Goal: Task Accomplishment & Management: Manage account settings

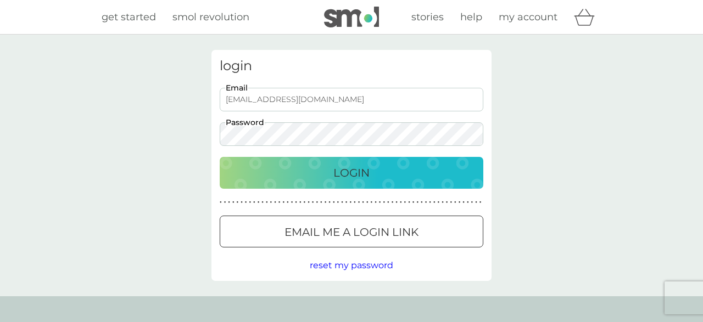
click at [363, 170] on p "Login" at bounding box center [351, 173] width 36 height 18
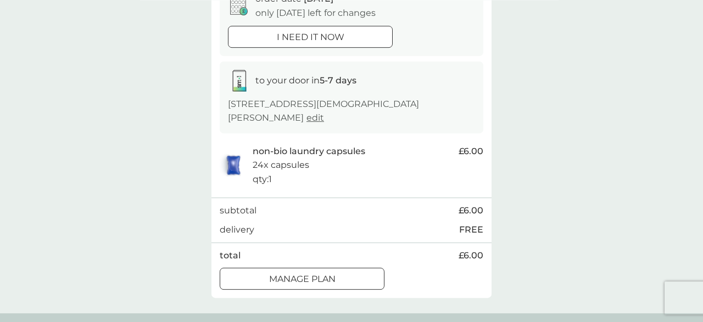
scroll to position [171, 0]
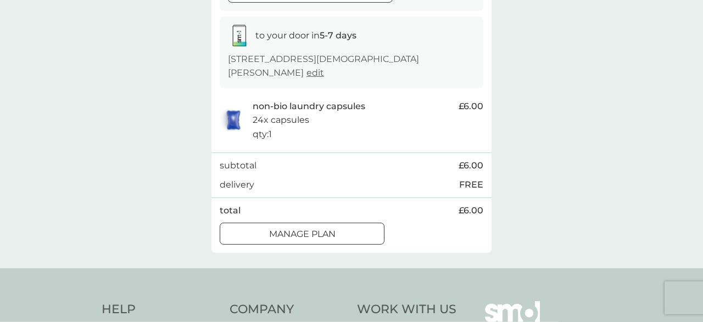
click at [324, 239] on p "Manage plan" at bounding box center [302, 234] width 66 height 14
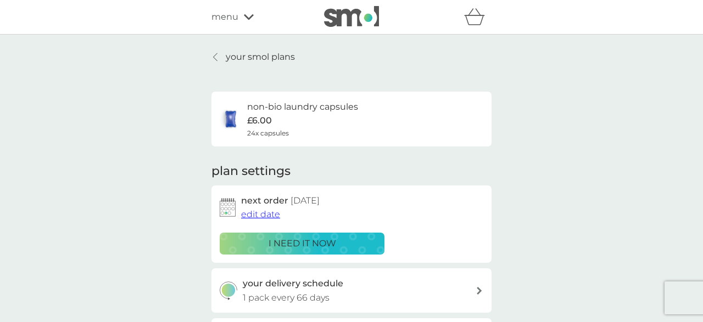
click at [234, 57] on p "your smol plans" at bounding box center [260, 57] width 69 height 14
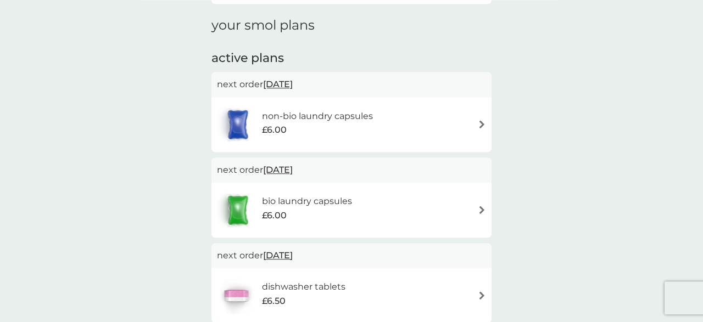
scroll to position [47, 0]
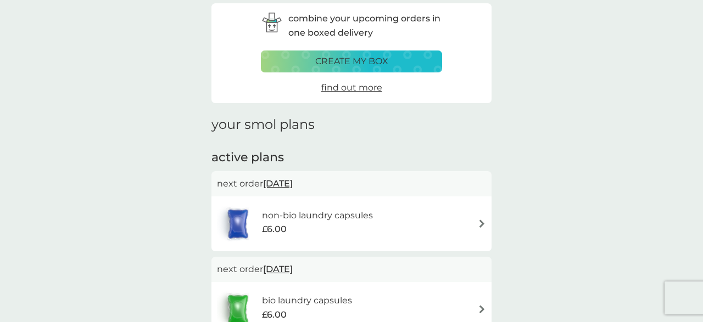
click at [379, 60] on p "create my box" at bounding box center [351, 61] width 73 height 14
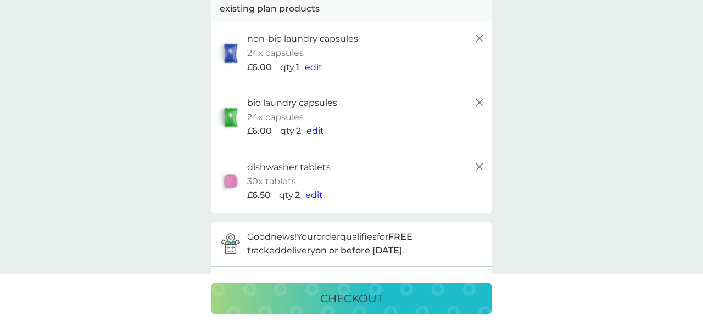
scroll to position [76, 0]
click at [313, 199] on span "edit" at bounding box center [314, 197] width 18 height 10
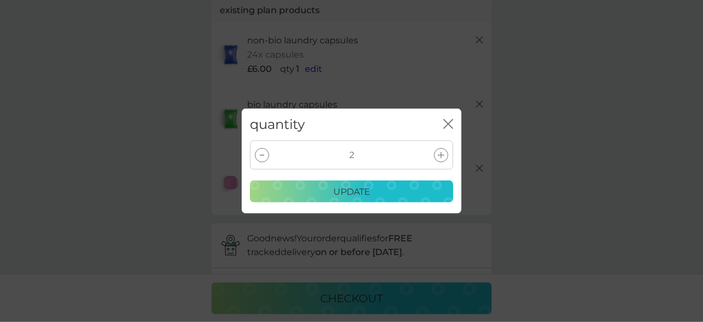
click at [262, 157] on div at bounding box center [262, 155] width 14 height 14
click at [340, 187] on p "update" at bounding box center [351, 192] width 37 height 14
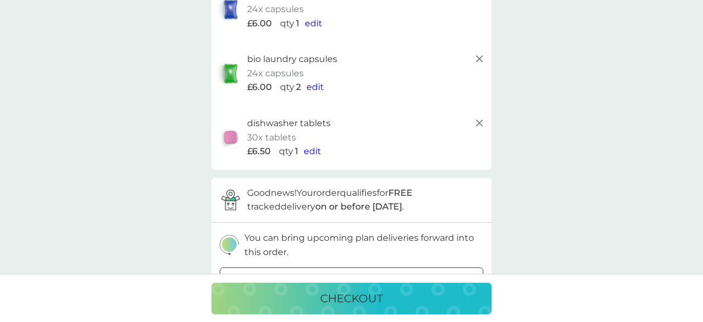
scroll to position [125, 0]
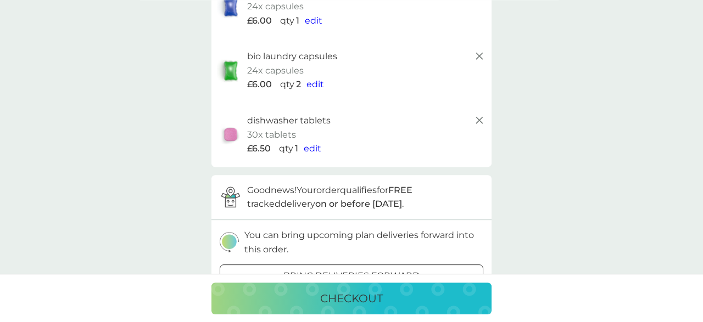
click at [356, 301] on p "checkout" at bounding box center [351, 299] width 63 height 18
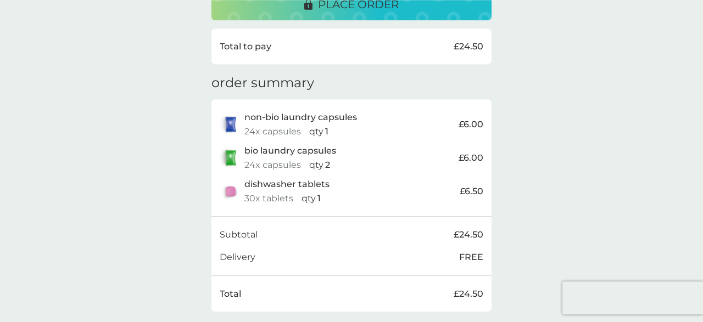
scroll to position [243, 0]
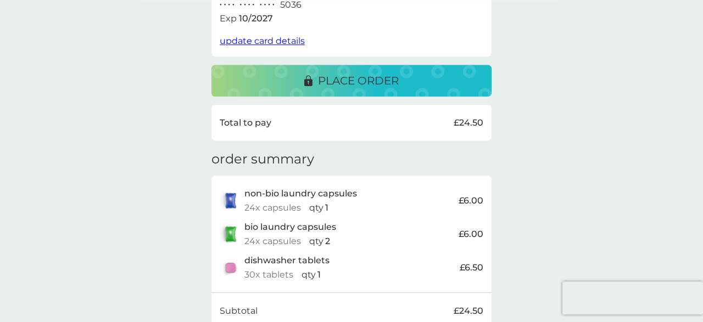
click at [271, 36] on span "update card details" at bounding box center [262, 41] width 85 height 10
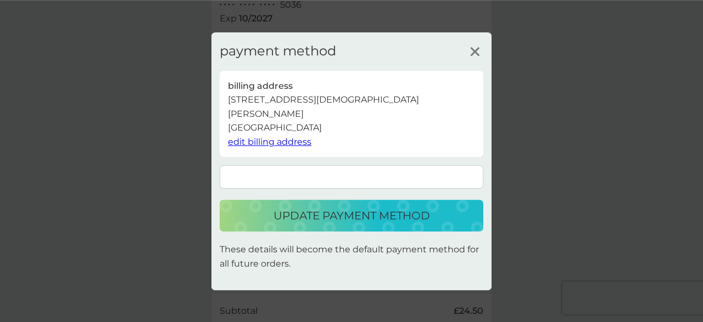
click at [371, 216] on p "update payment method" at bounding box center [351, 216] width 156 height 18
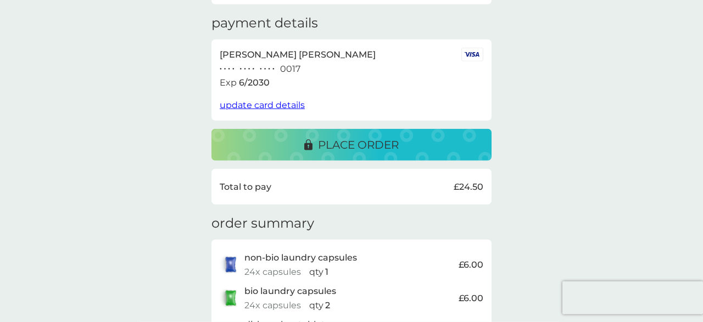
scroll to position [150, 0]
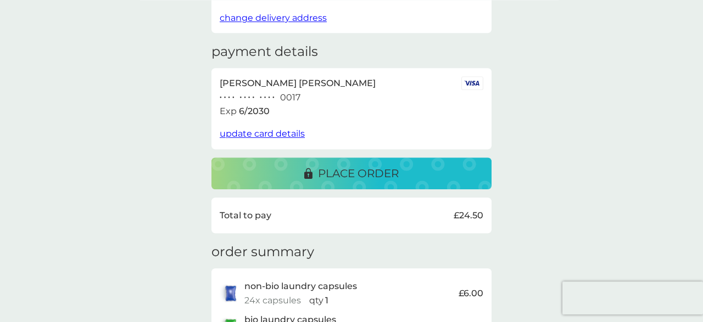
click at [332, 165] on p "place order" at bounding box center [358, 174] width 81 height 18
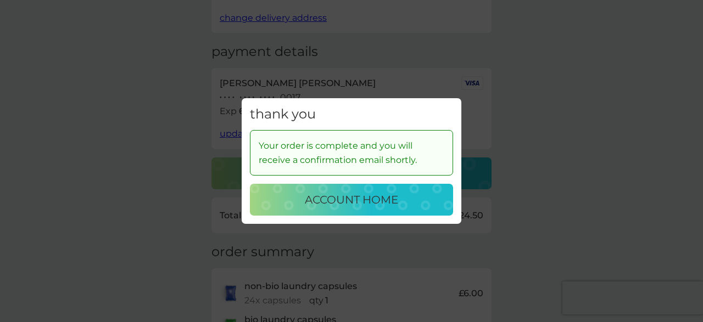
click at [335, 190] on button "account home" at bounding box center [351, 200] width 203 height 32
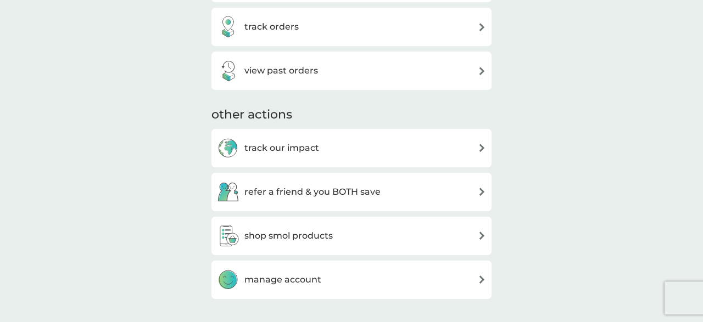
scroll to position [270, 0]
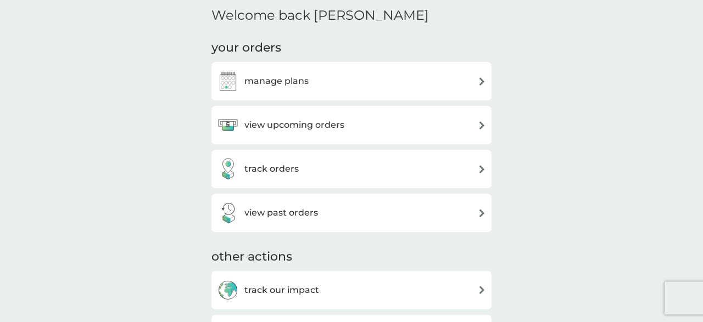
click at [304, 85] on h3 "manage plans" at bounding box center [276, 81] width 64 height 14
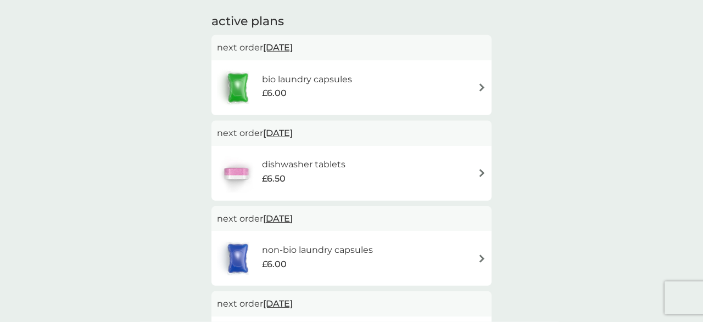
scroll to position [196, 0]
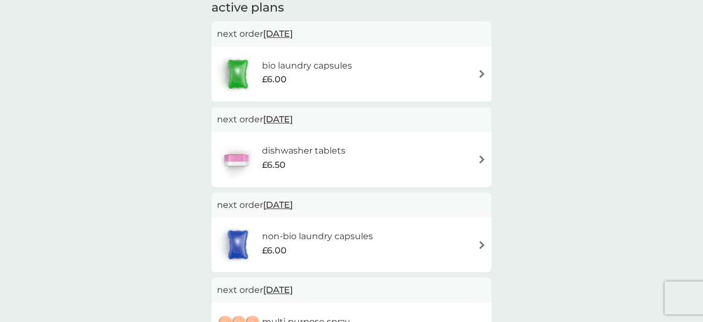
click at [288, 33] on span "[DATE]" at bounding box center [278, 33] width 30 height 21
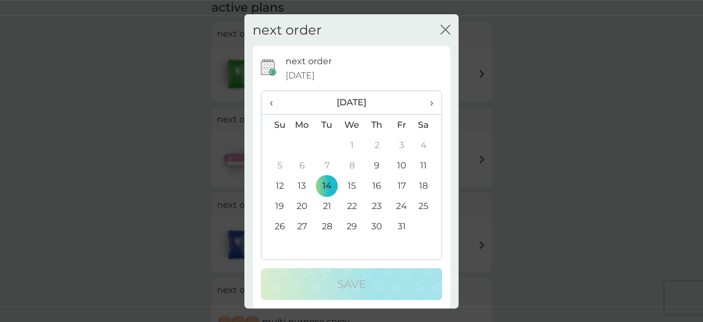
click at [434, 102] on th "›" at bounding box center [427, 103] width 27 height 24
click at [405, 187] on td "14" at bounding box center [401, 186] width 25 height 20
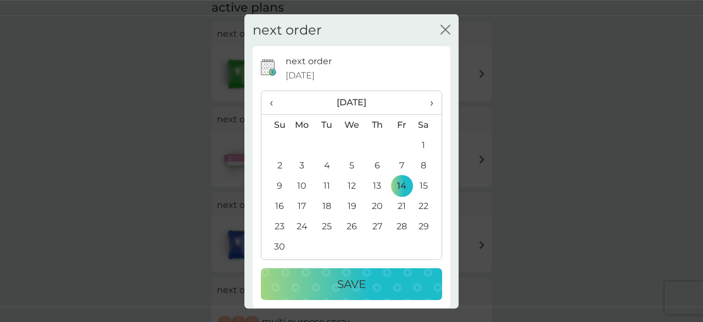
click at [362, 288] on p "Save" at bounding box center [351, 285] width 29 height 18
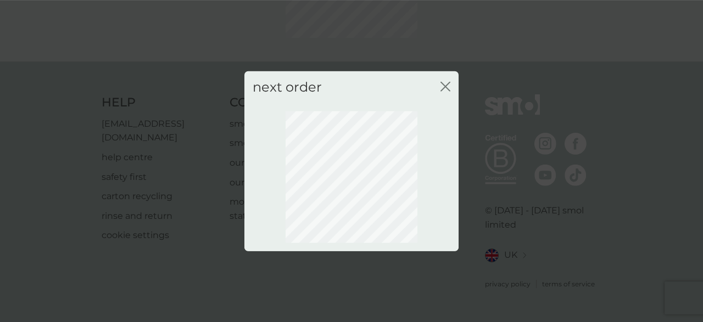
scroll to position [138, 0]
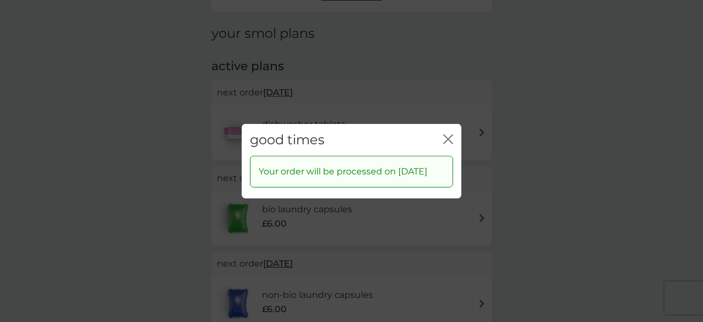
click at [449, 134] on icon "close" at bounding box center [448, 139] width 10 height 10
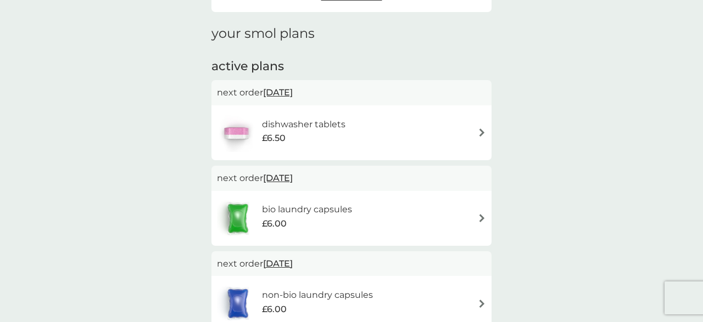
click at [293, 89] on span "[DATE]" at bounding box center [278, 92] width 30 height 21
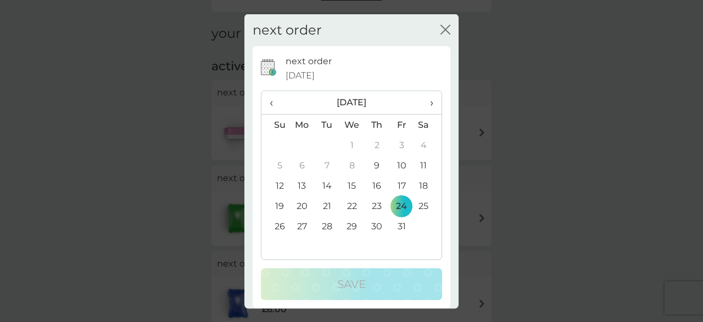
click at [432, 103] on span "›" at bounding box center [427, 102] width 11 height 23
click at [401, 187] on td "14" at bounding box center [401, 186] width 25 height 20
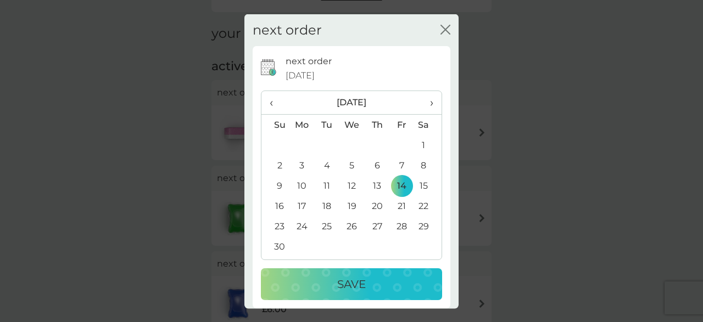
click at [380, 284] on div "Save" at bounding box center [351, 285] width 159 height 18
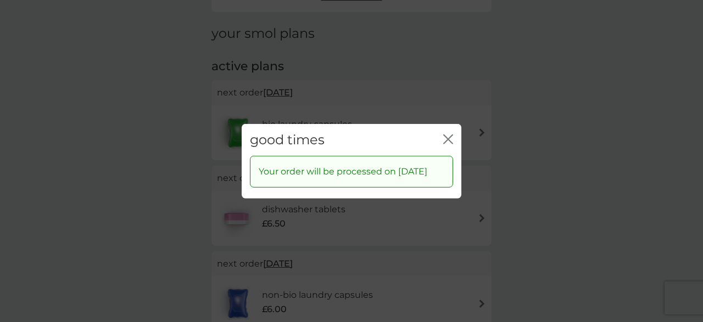
click at [446, 134] on icon "close" at bounding box center [448, 139] width 10 height 10
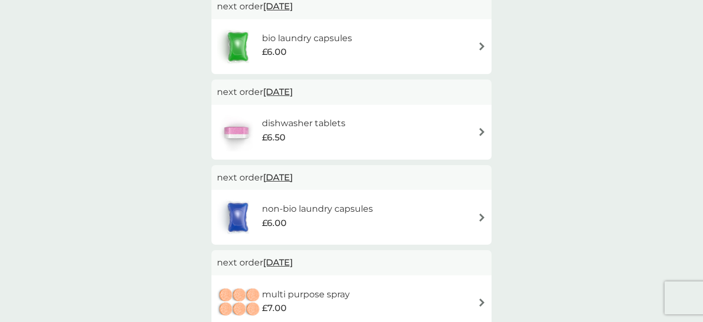
scroll to position [223, 0]
click at [293, 182] on span "14 Dec 2025" at bounding box center [278, 178] width 30 height 21
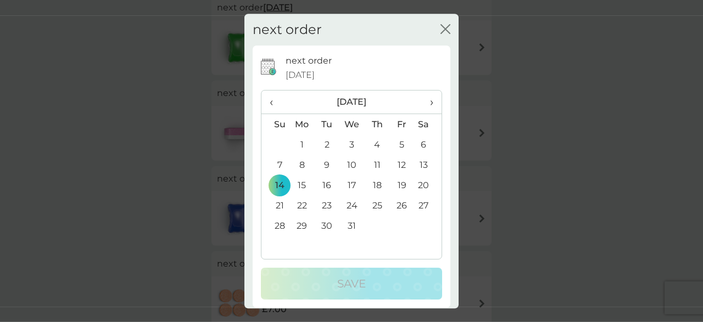
click at [273, 103] on span "‹" at bounding box center [275, 102] width 12 height 23
click at [406, 186] on td "14" at bounding box center [401, 186] width 25 height 20
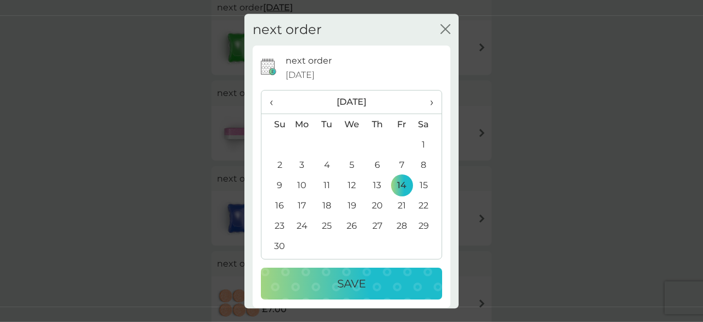
click at [390, 282] on div "Save" at bounding box center [351, 285] width 159 height 18
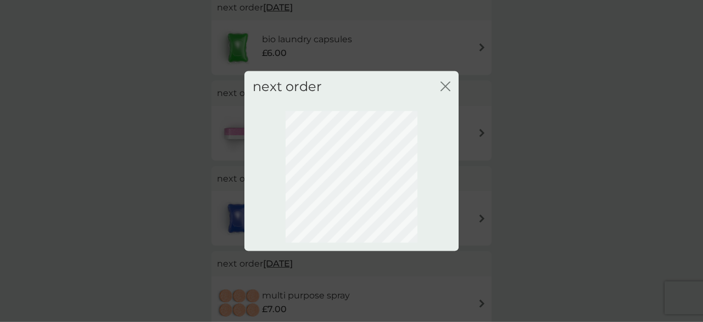
scroll to position [138, 0]
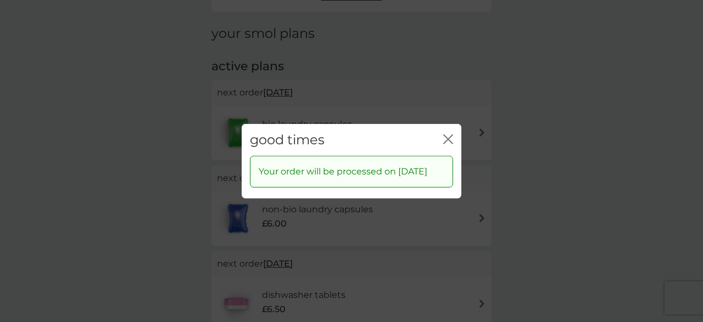
click at [449, 134] on icon "close" at bounding box center [448, 139] width 10 height 10
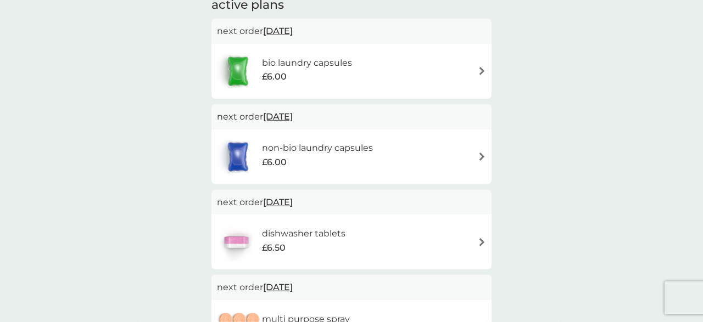
scroll to position [0, 0]
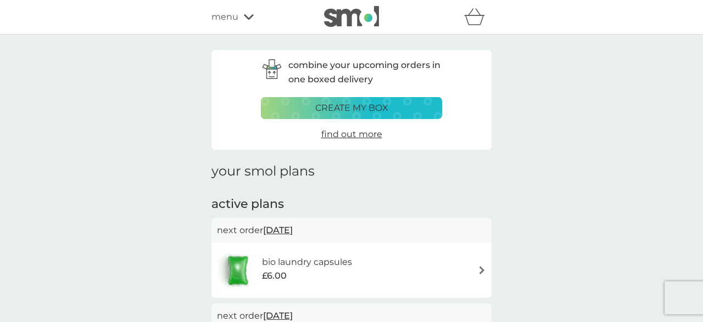
click at [328, 259] on h6 "bio laundry capsules" at bounding box center [307, 262] width 90 height 14
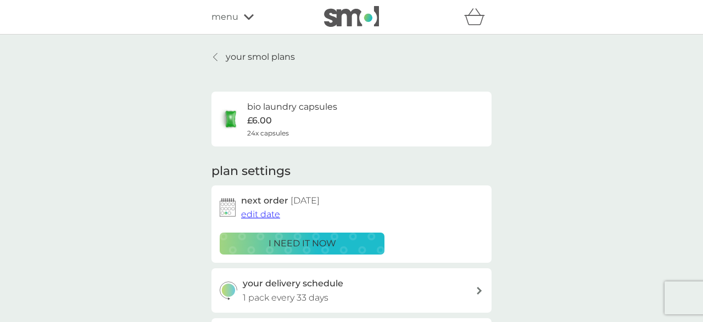
click at [214, 57] on icon at bounding box center [216, 57] width 4 height 8
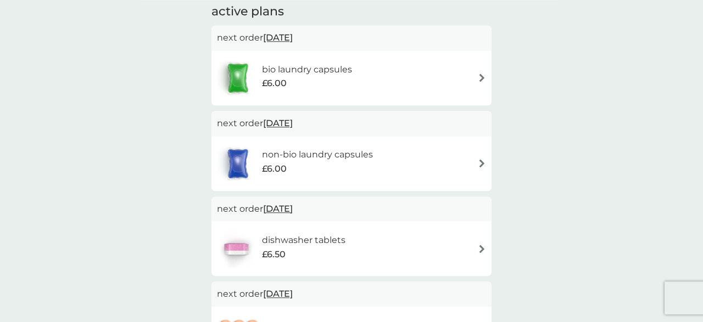
scroll to position [205, 0]
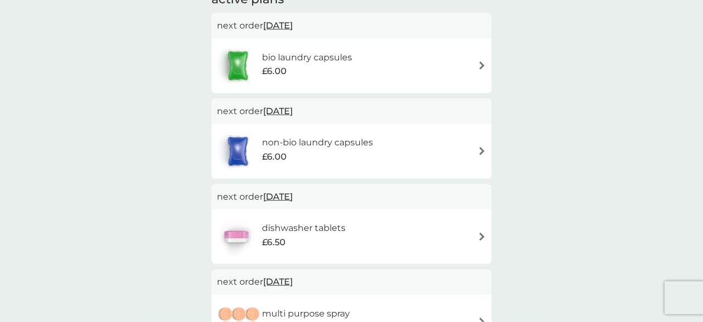
click at [293, 146] on h6 "non-bio laundry capsules" at bounding box center [317, 143] width 111 height 14
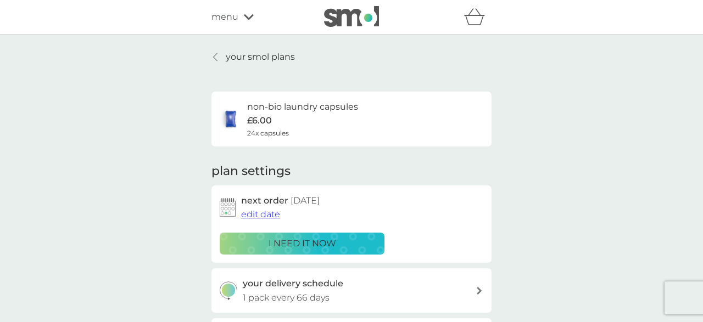
click at [309, 291] on p "1 pack every 66 days" at bounding box center [286, 298] width 87 height 14
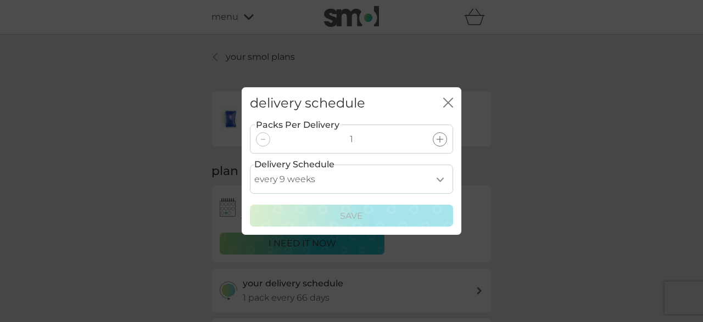
click at [250, 165] on select "every 1 week every 2 weeks every 3 weeks every 4 weeks every 5 weeks every 6 we…" at bounding box center [351, 179] width 203 height 29
select select "28"
click option "every 4 weeks" at bounding box center [0, 0] width 0 height 0
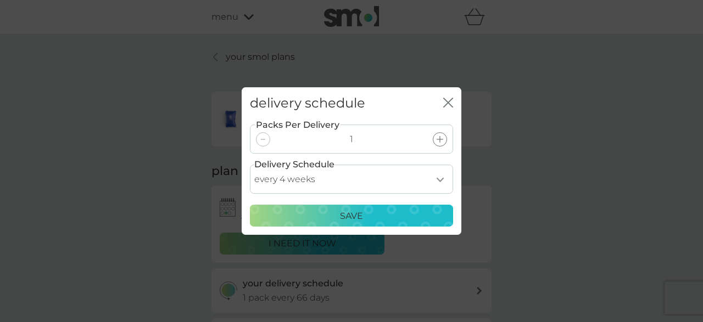
click at [350, 211] on p "Save" at bounding box center [351, 216] width 23 height 14
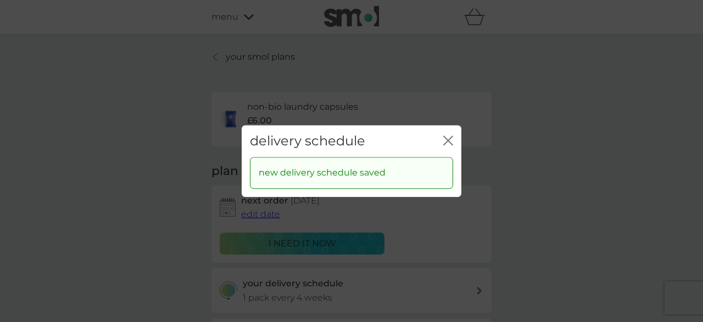
click at [446, 136] on div "close" at bounding box center [448, 141] width 10 height 16
click at [448, 139] on icon "close" at bounding box center [448, 141] width 10 height 10
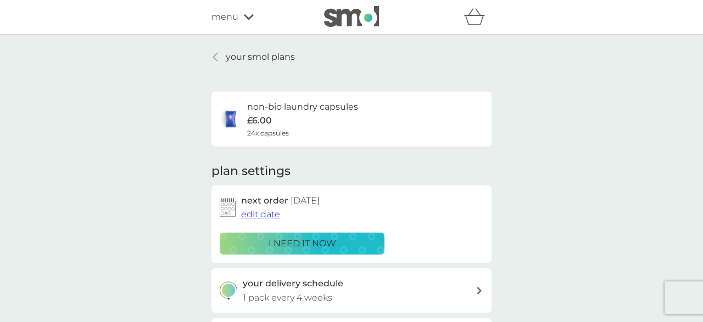
click at [216, 55] on icon at bounding box center [215, 57] width 4 height 9
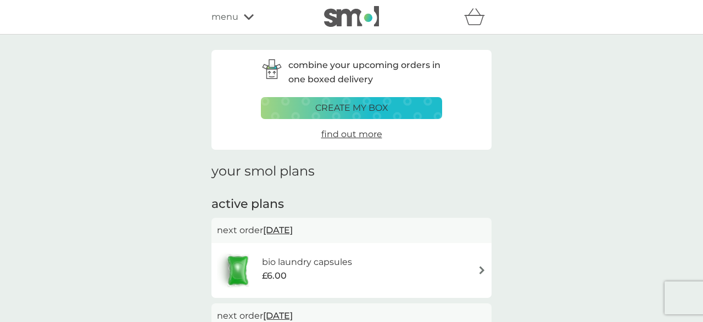
click at [288, 272] on div "£6.00" at bounding box center [307, 276] width 90 height 14
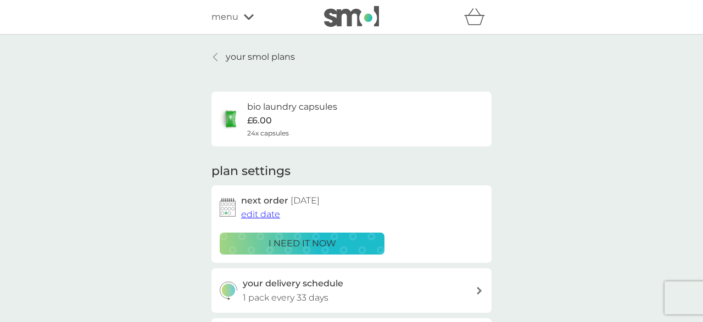
click at [301, 296] on p "1 pack every 33 days" at bounding box center [286, 298] width 86 height 14
select select "35"
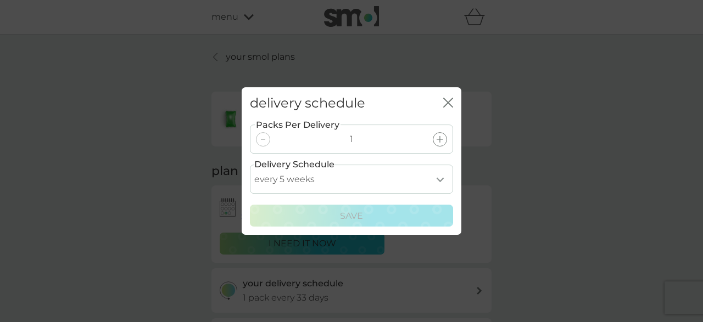
click at [250, 165] on select "every 1 week every 2 weeks every 3 weeks every 4 weeks every 5 weeks every 6 we…" at bounding box center [351, 179] width 203 height 29
click at [298, 184] on select "every 1 week every 2 weeks every 3 weeks every 4 weeks every 5 weeks every 6 we…" at bounding box center [351, 179] width 203 height 29
click at [447, 99] on icon "close" at bounding box center [448, 103] width 10 height 10
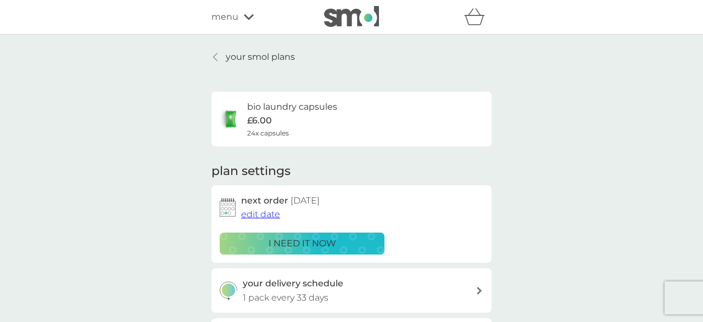
click at [218, 54] on div at bounding box center [216, 57] width 8 height 9
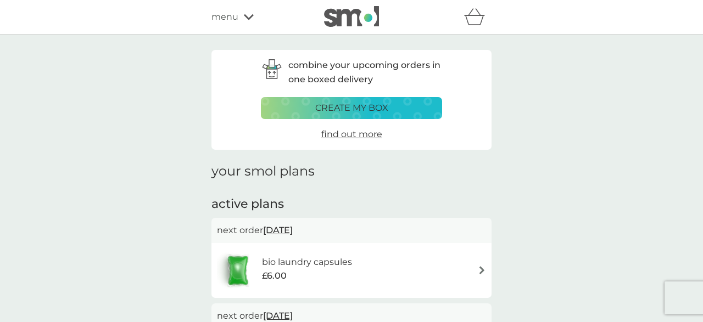
click at [293, 312] on span "14 Nov 2025" at bounding box center [278, 315] width 30 height 21
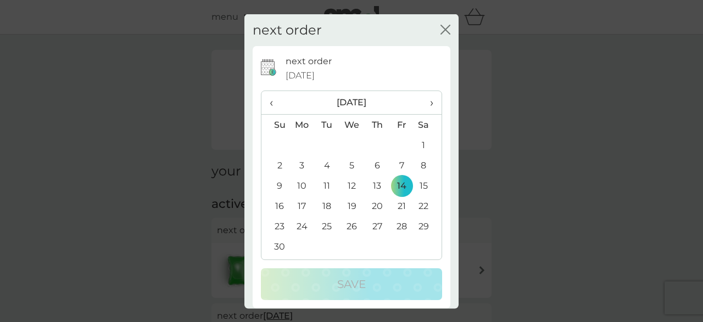
click at [444, 26] on icon "close" at bounding box center [445, 29] width 10 height 10
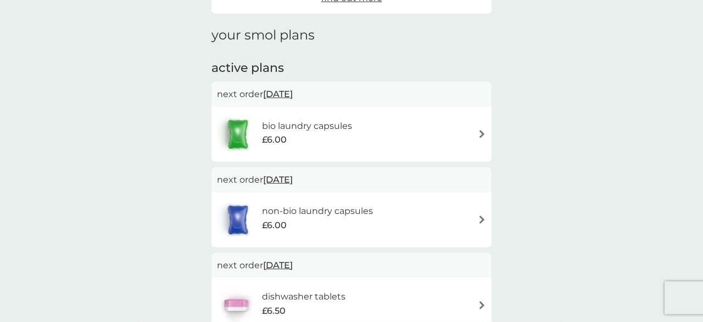
scroll to position [159, 0]
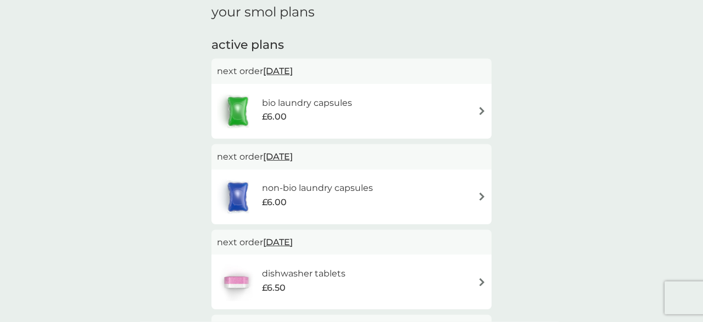
click at [349, 200] on div "£6.00" at bounding box center [317, 202] width 111 height 14
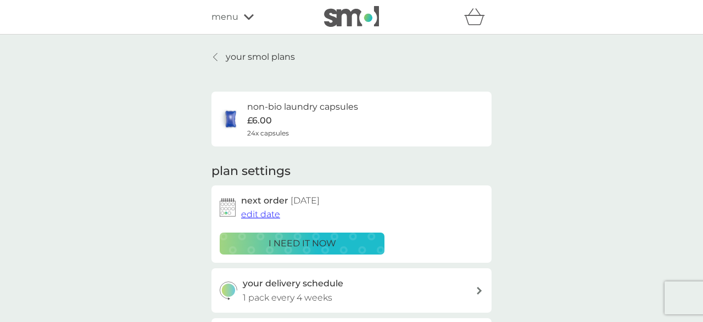
click at [479, 293] on icon at bounding box center [478, 291] width 5 height 8
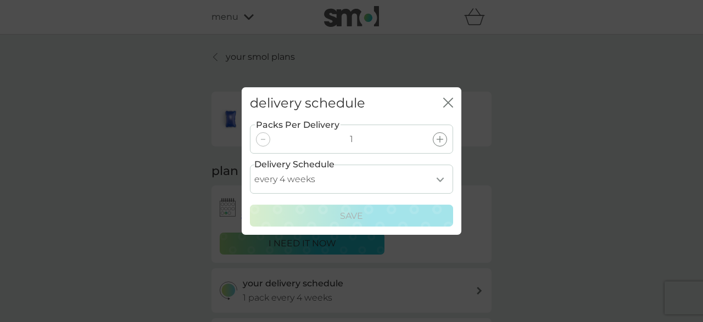
click at [250, 165] on select "every 1 week every 2 weeks every 3 weeks every 4 weeks every 5 weeks every 6 we…" at bounding box center [351, 179] width 203 height 29
select select "35"
click option "every 5 weeks" at bounding box center [0, 0] width 0 height 0
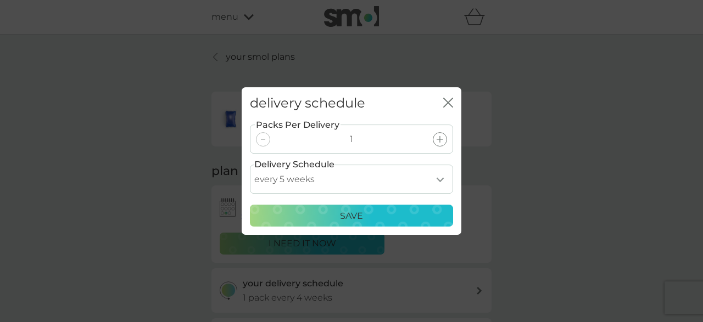
click at [333, 211] on div "Save" at bounding box center [351, 216] width 189 height 14
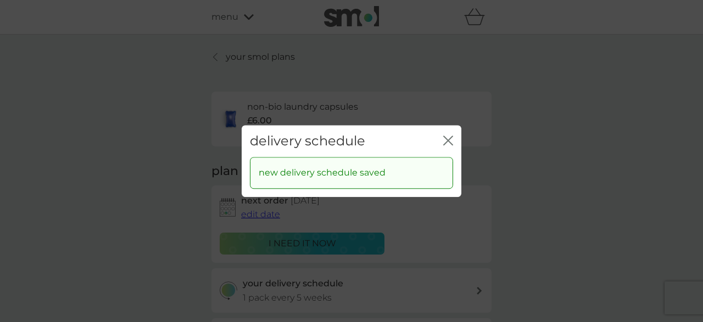
click at [448, 141] on icon "close" at bounding box center [450, 140] width 4 height 9
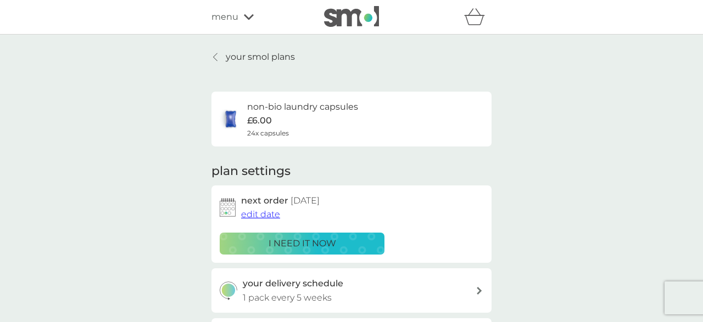
click at [220, 58] on link "your smol plans" at bounding box center [252, 57] width 83 height 14
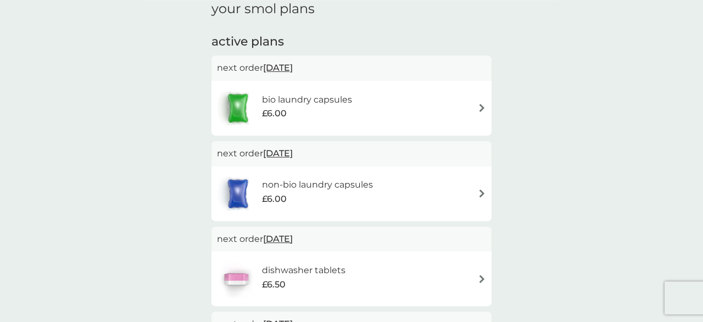
scroll to position [172, 0]
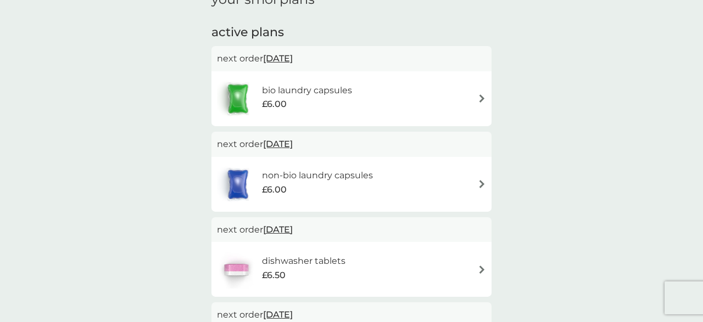
click at [274, 269] on span "£6.50" at bounding box center [274, 275] width 24 height 14
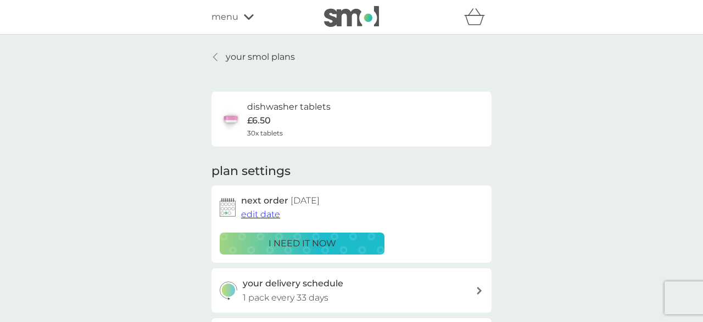
click at [216, 53] on icon at bounding box center [215, 57] width 4 height 9
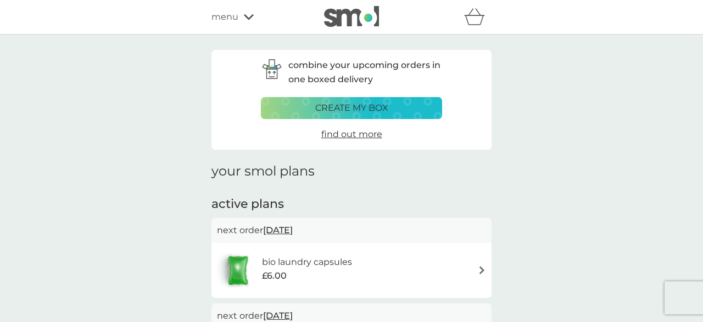
click at [254, 25] on div "refer a friend & you BOTH save smol impact smol shop your smol plans your upcom…" at bounding box center [351, 17] width 280 height 22
click at [244, 19] on icon at bounding box center [249, 17] width 10 height 7
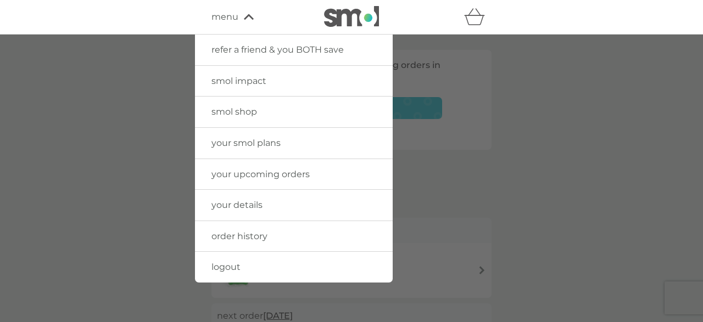
click at [246, 138] on span "your smol plans" at bounding box center [245, 143] width 69 height 10
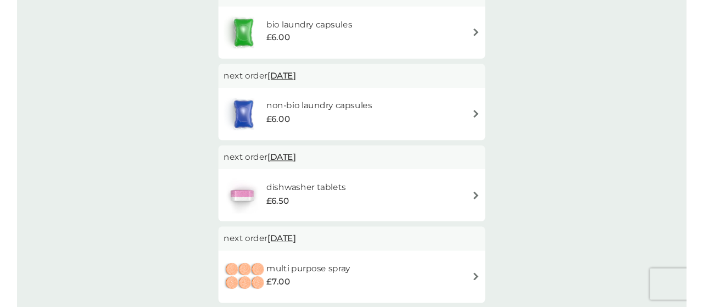
scroll to position [266, 0]
